Goal: Navigation & Orientation: Find specific page/section

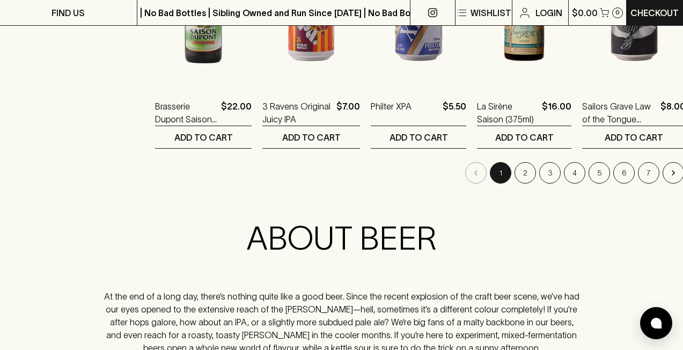
scroll to position [1168, 0]
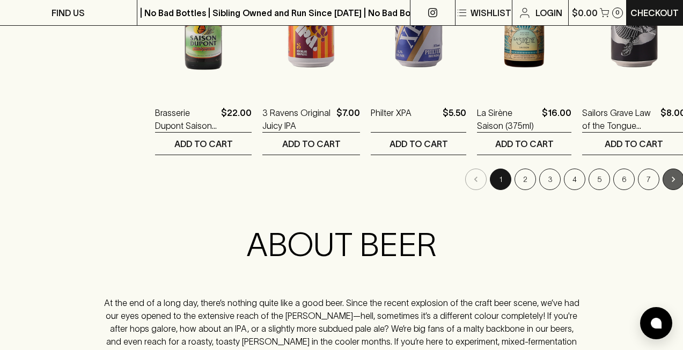
click at [668, 178] on icon "Go to next page" at bounding box center [673, 179] width 11 height 11
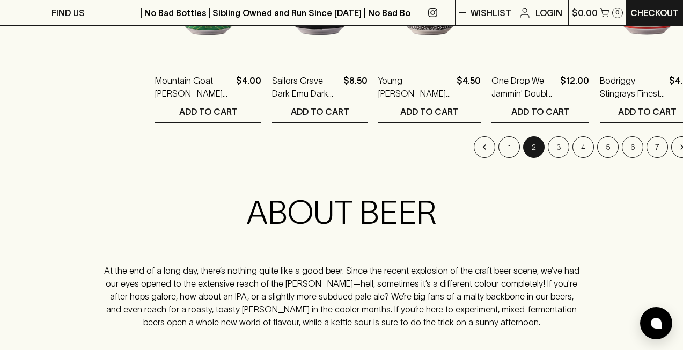
scroll to position [1199, 0]
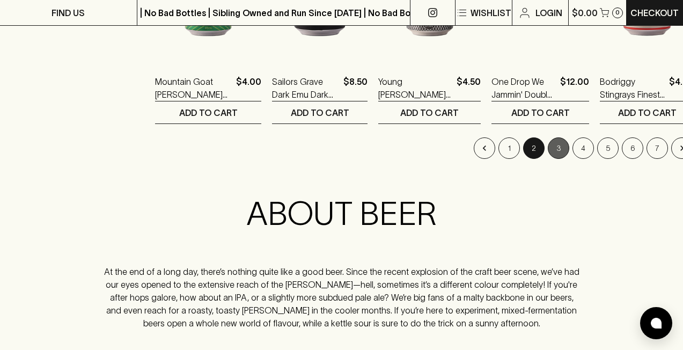
click at [548, 152] on button "3" at bounding box center [558, 147] width 21 height 21
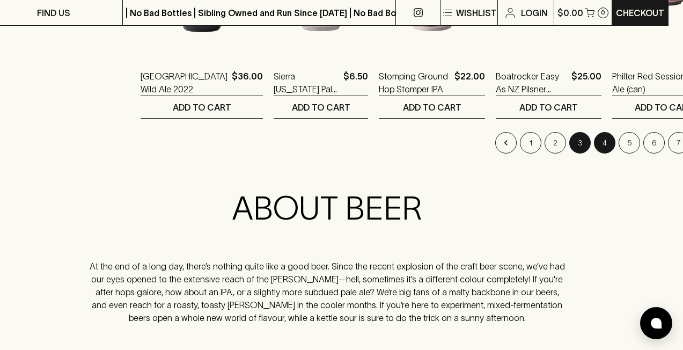
scroll to position [1205, 14]
click at [594, 144] on button "4" at bounding box center [604, 141] width 21 height 21
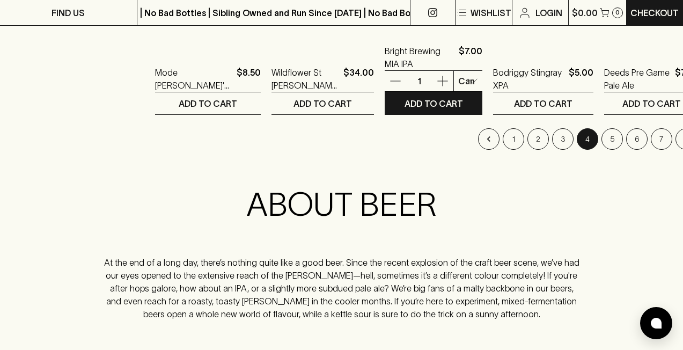
scroll to position [1220, 0]
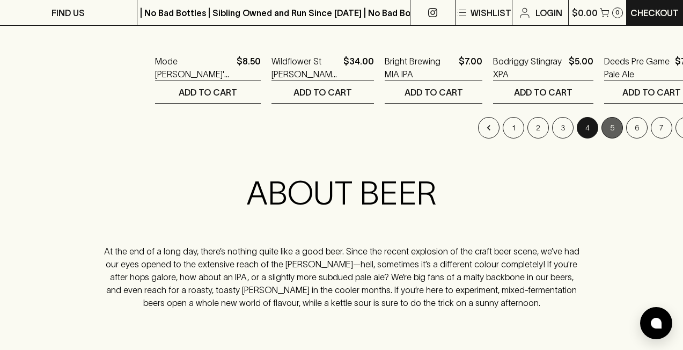
click at [601, 128] on button "5" at bounding box center [611, 127] width 21 height 21
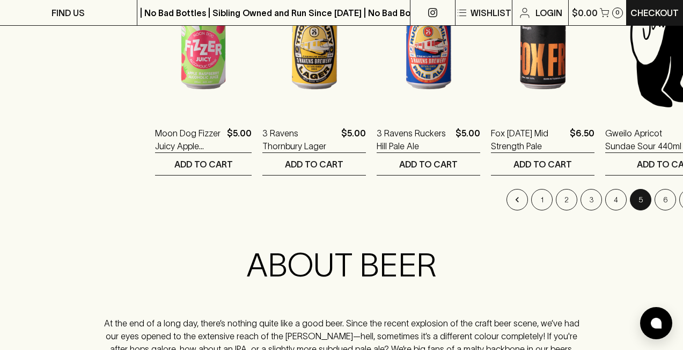
scroll to position [1184, 0]
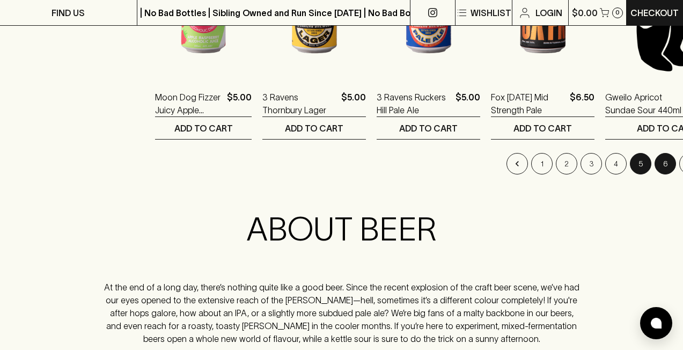
click at [654, 165] on button "6" at bounding box center [664, 163] width 21 height 21
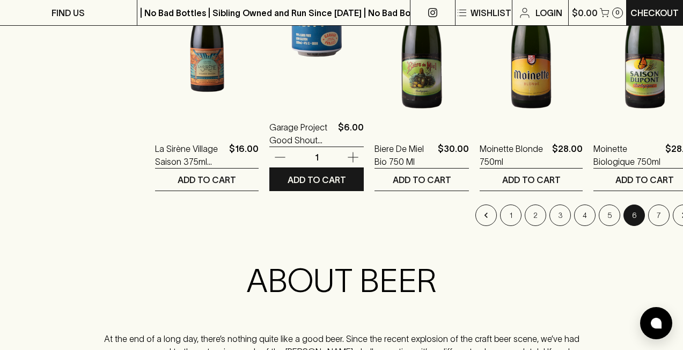
scroll to position [1137, 0]
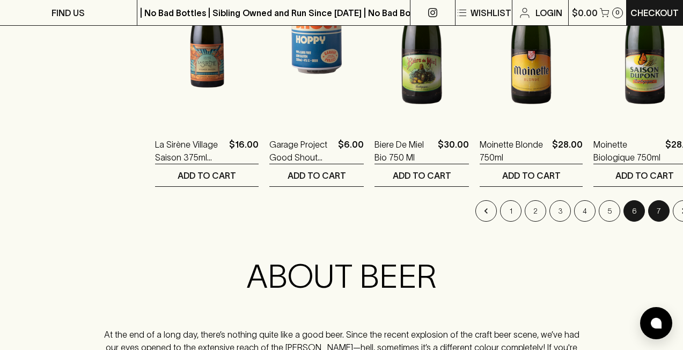
click at [648, 210] on button "7" at bounding box center [658, 210] width 21 height 21
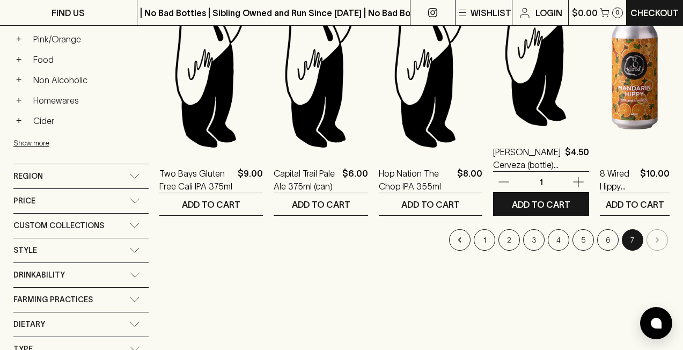
scroll to position [539, 0]
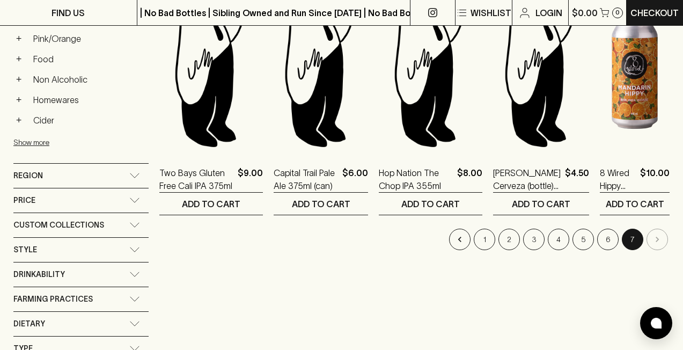
click at [659, 238] on li "pagination navigation" at bounding box center [657, 238] width 25 height 21
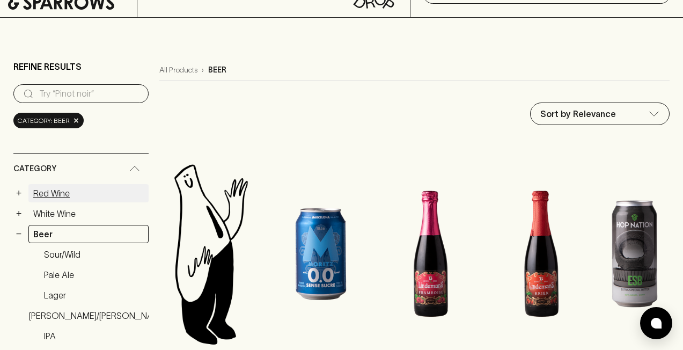
scroll to position [62, 0]
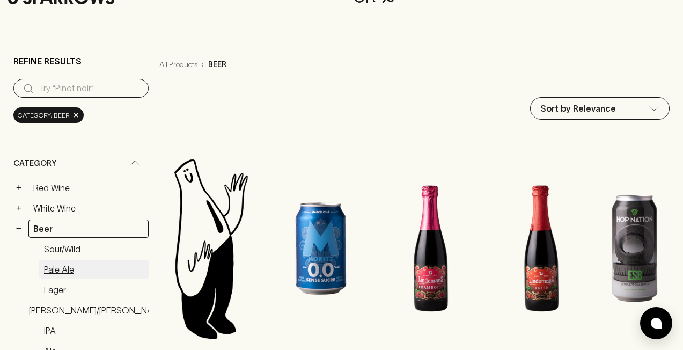
click at [59, 270] on link "Pale Ale" at bounding box center [93, 269] width 109 height 18
